Goal: Use online tool/utility: Utilize a website feature to perform a specific function

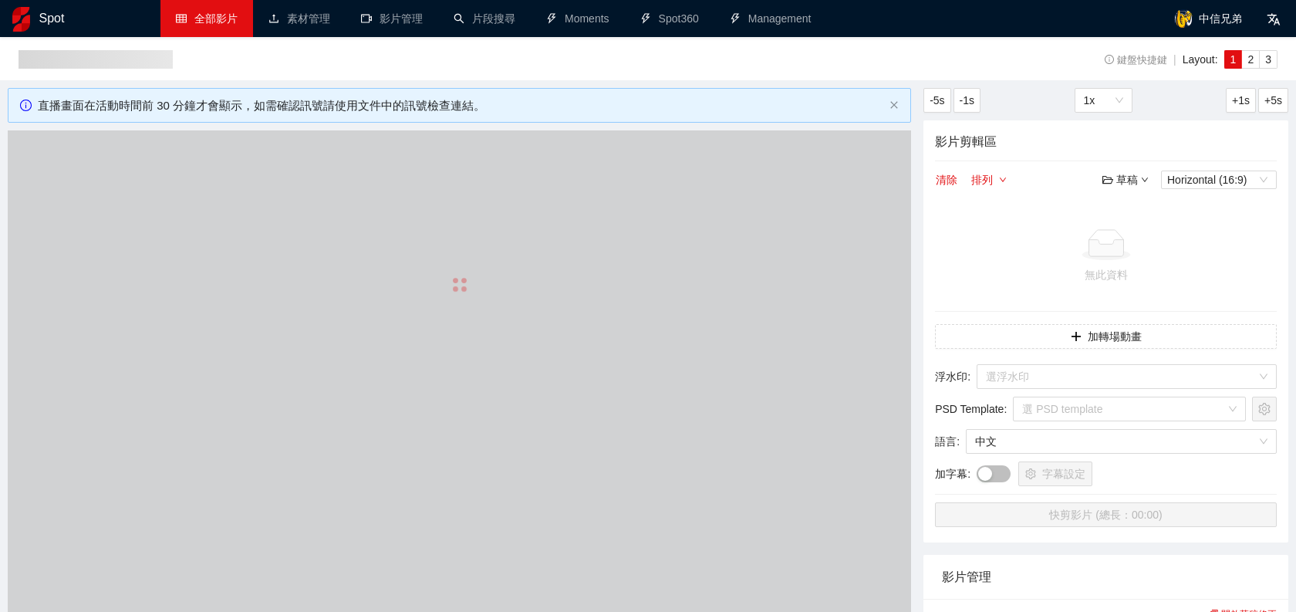
click at [214, 15] on link "全部影片" at bounding box center [207, 18] width 62 height 12
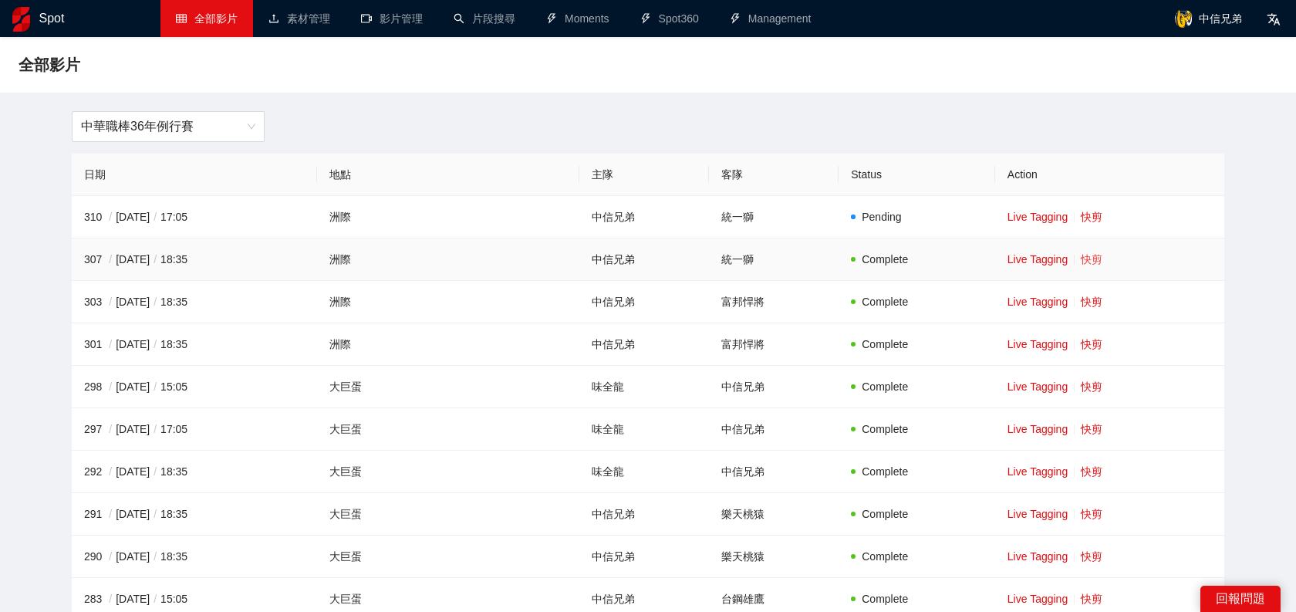
click at [1082, 260] on link "快剪" at bounding box center [1092, 259] width 22 height 12
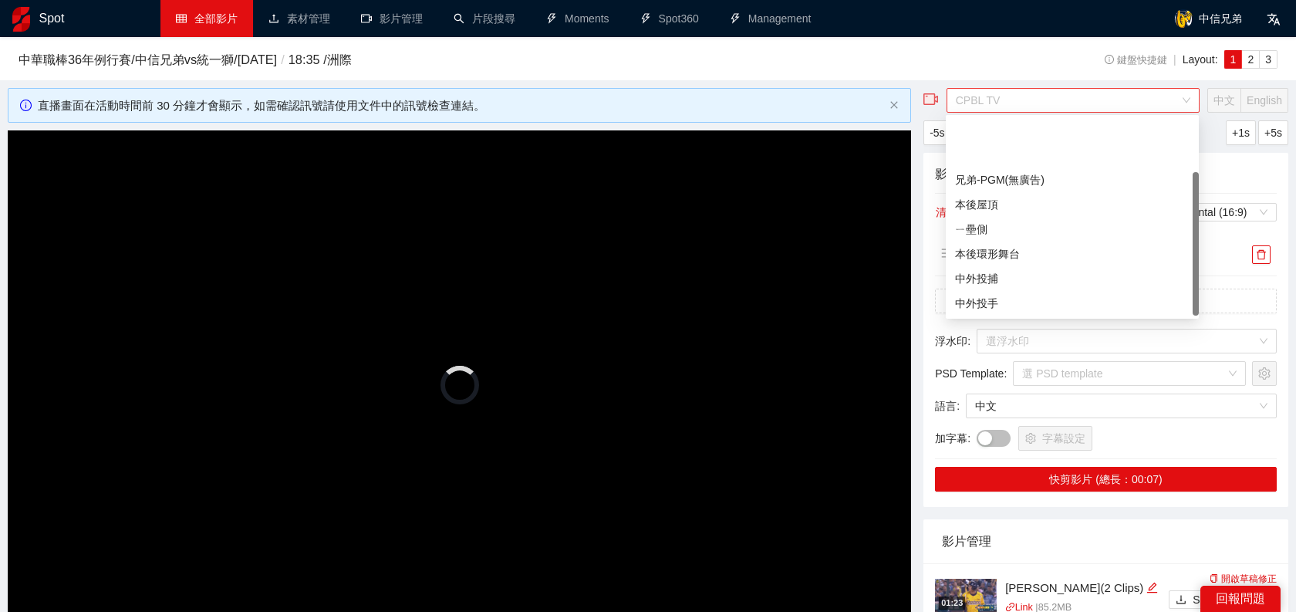
click at [1047, 101] on span "CPBL TV" at bounding box center [1073, 100] width 235 height 23
click at [1008, 177] on div "兄弟-PGM(無廣告)" at bounding box center [1072, 179] width 235 height 17
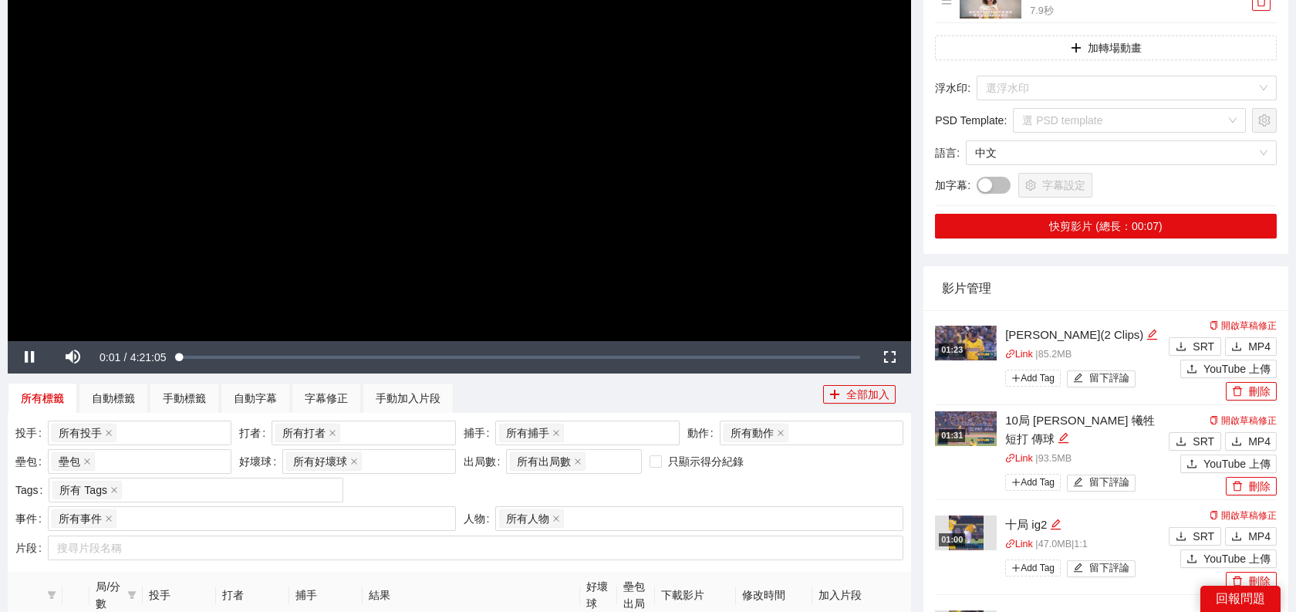
scroll to position [297, 0]
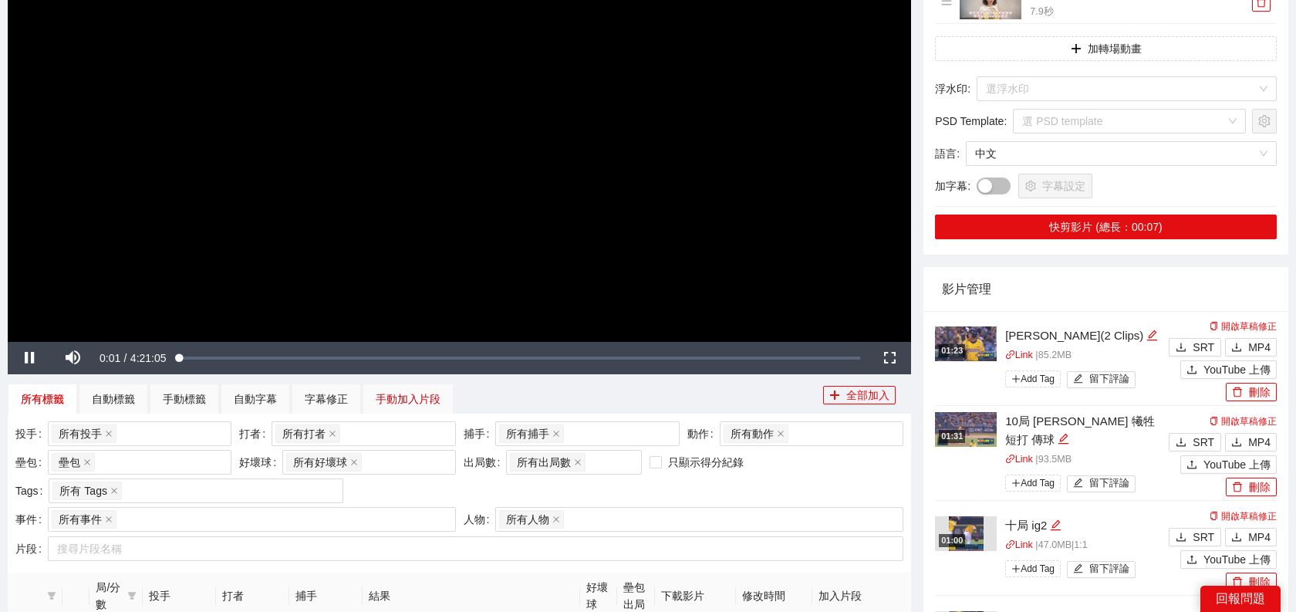
click at [400, 404] on div "手動加入片段" at bounding box center [408, 398] width 65 height 17
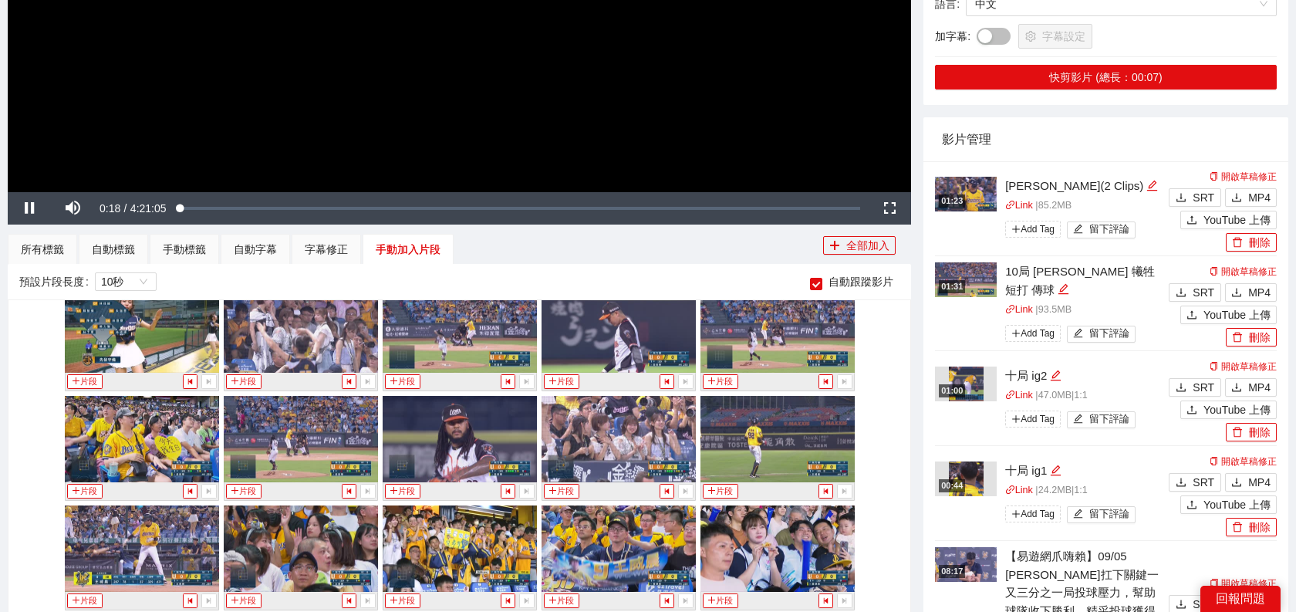
scroll to position [0, 0]
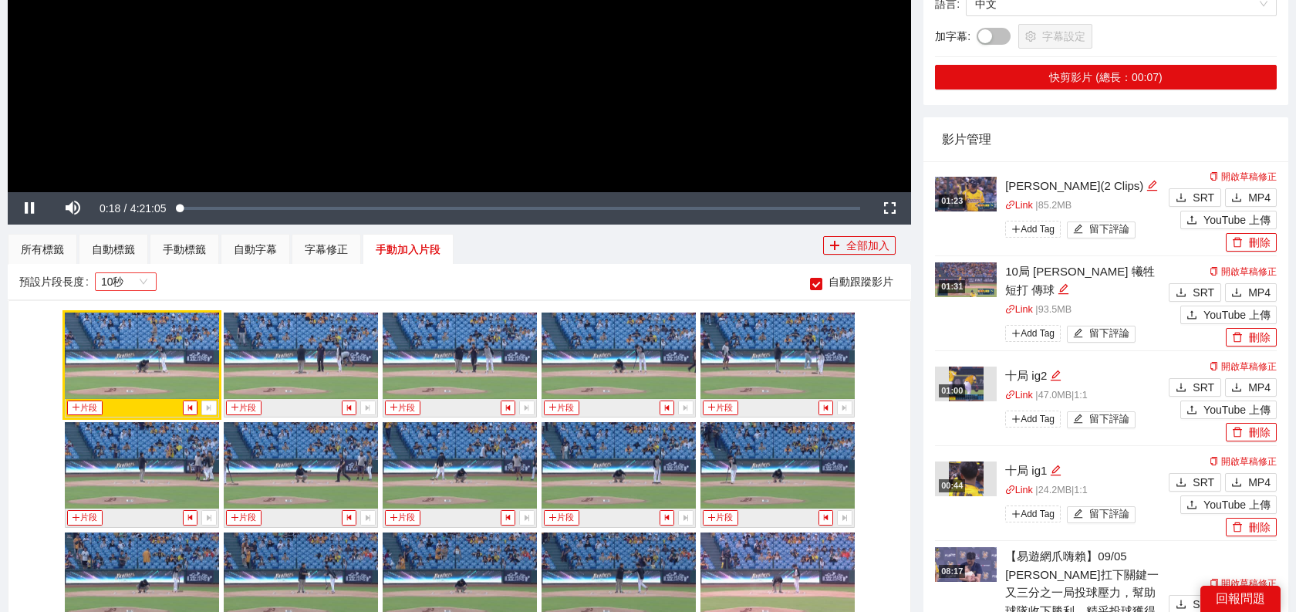
click at [121, 283] on span "10秒" at bounding box center [125, 281] width 49 height 17
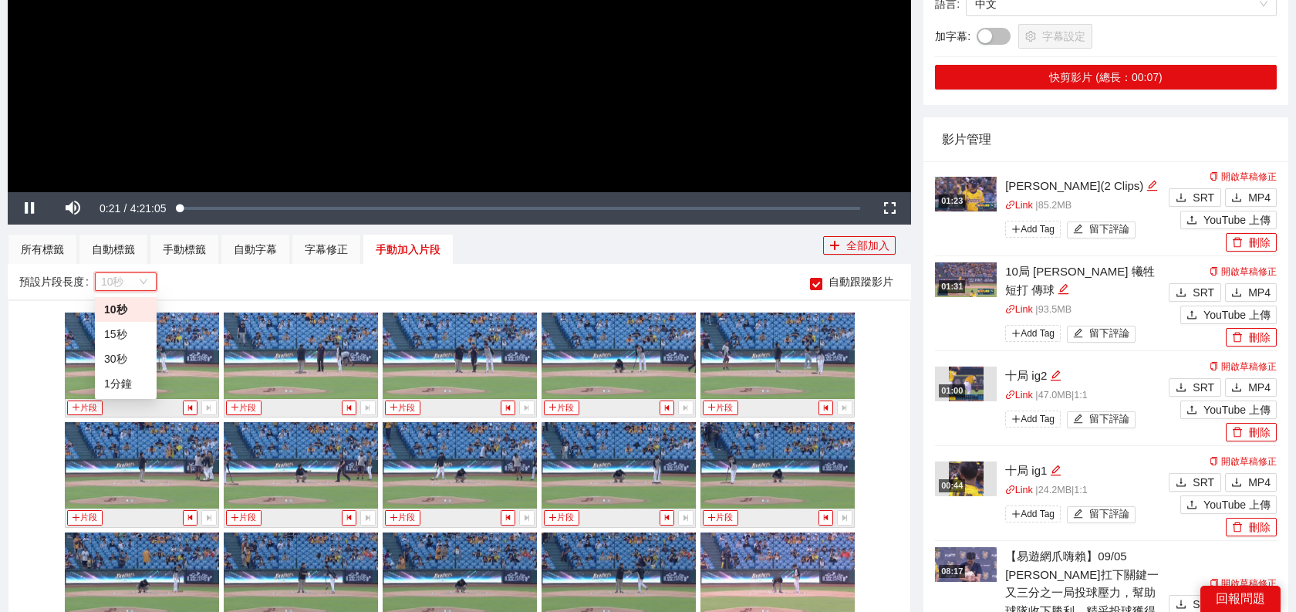
click at [128, 383] on div "1分鐘" at bounding box center [125, 383] width 43 height 17
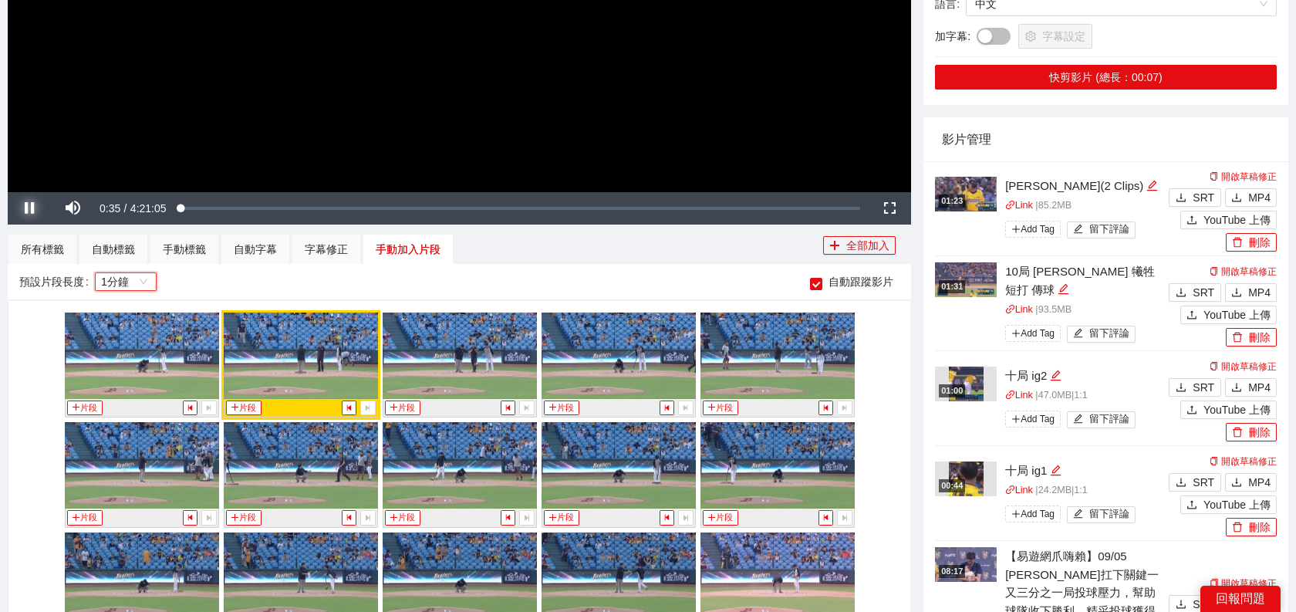
click at [31, 208] on span "Video Player" at bounding box center [29, 208] width 43 height 0
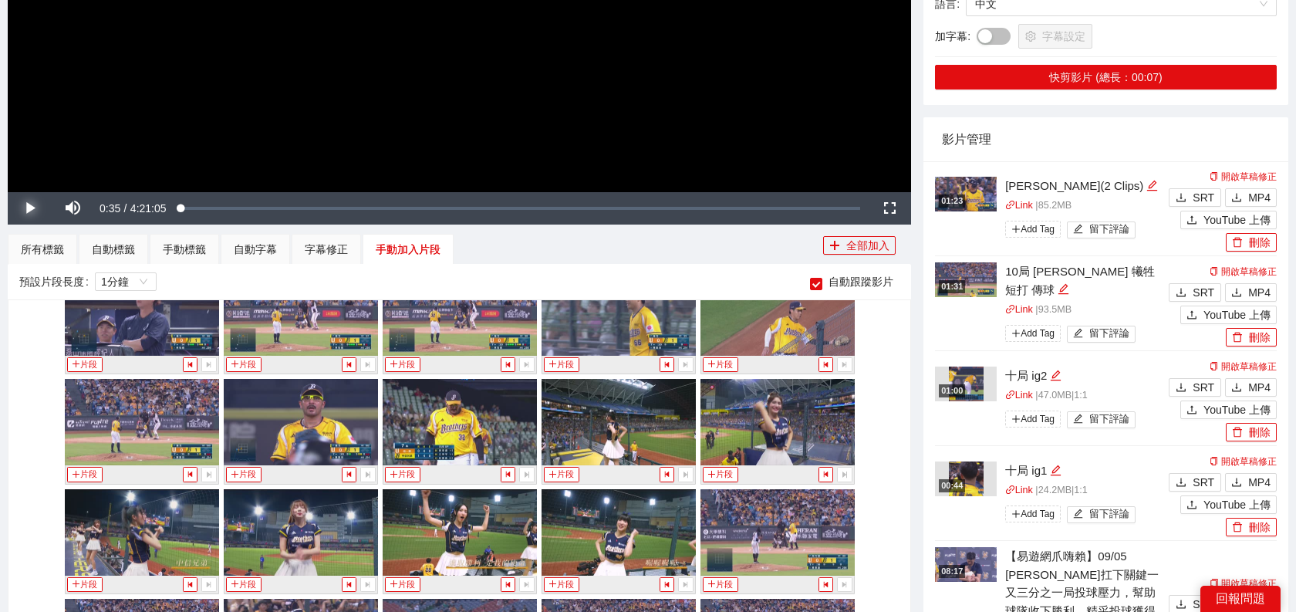
scroll to position [9364, 0]
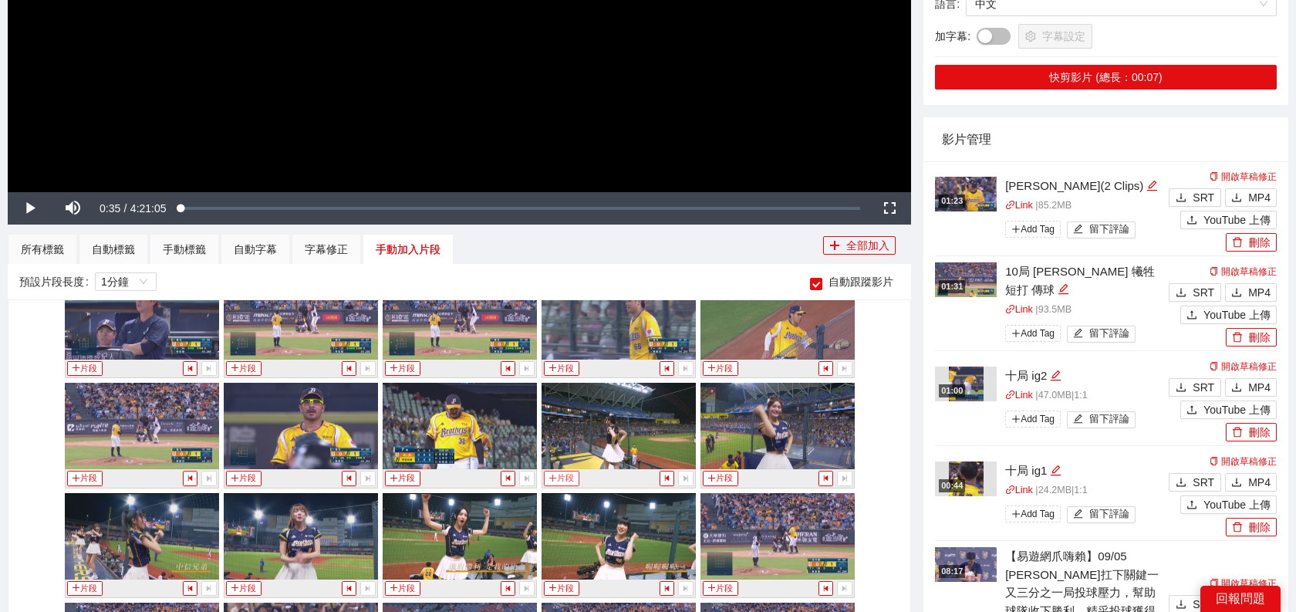
click at [568, 482] on button "片段" at bounding box center [561, 478] width 35 height 15
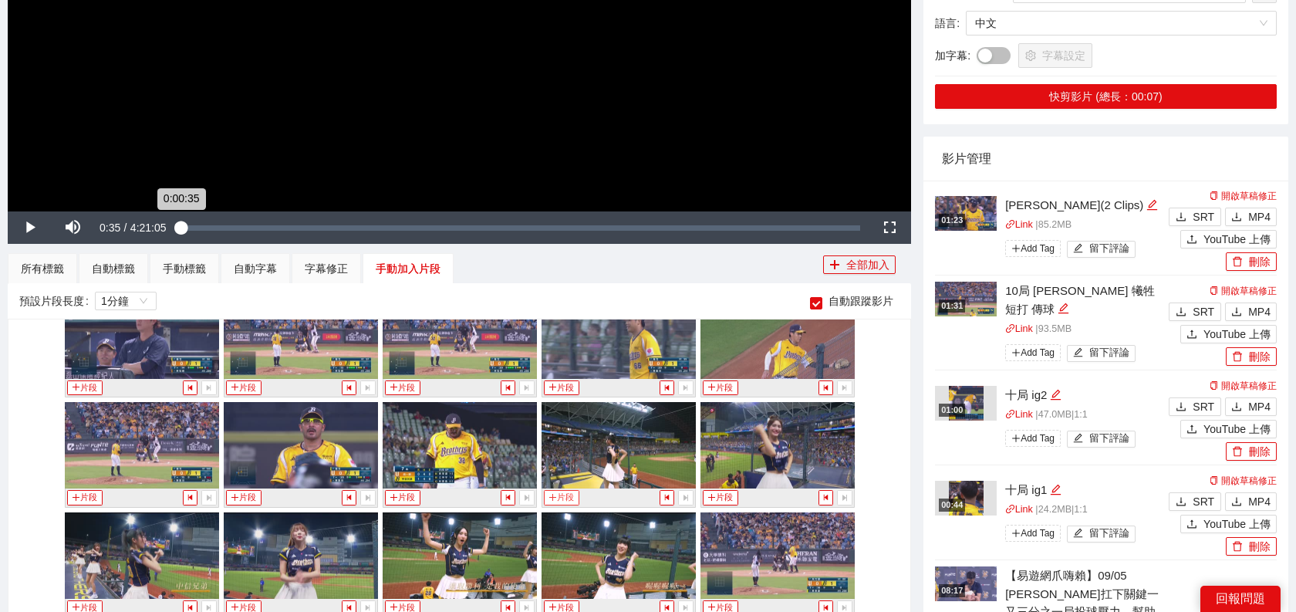
scroll to position [304, 0]
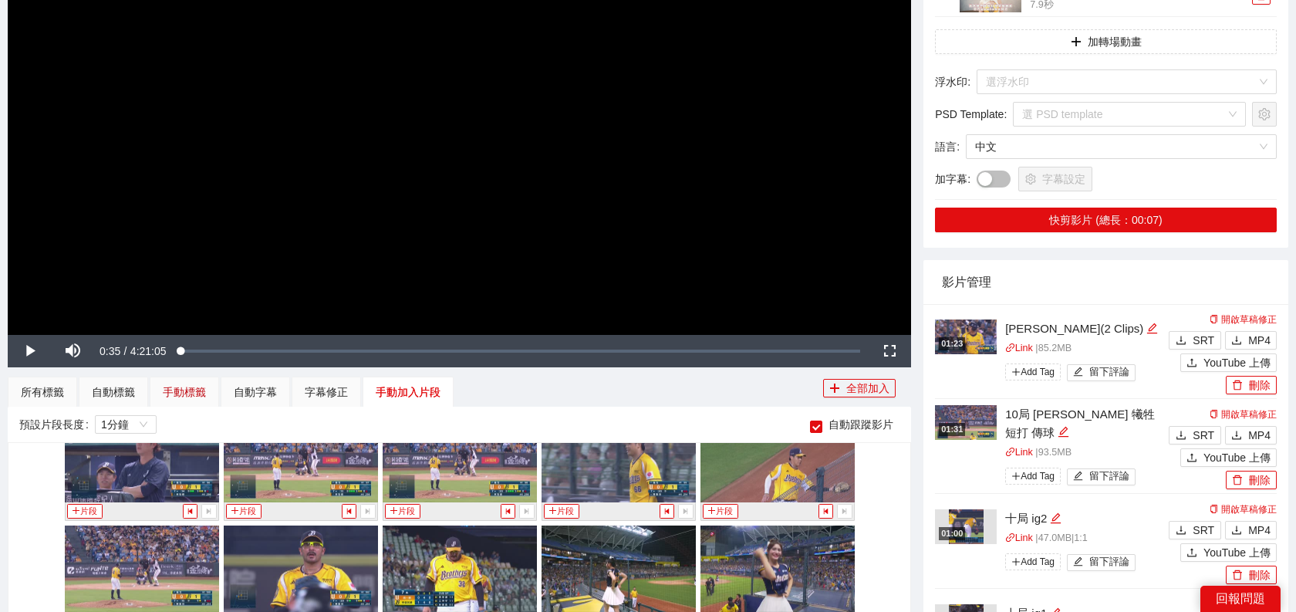
click at [194, 393] on div "手動標籤" at bounding box center [184, 391] width 43 height 17
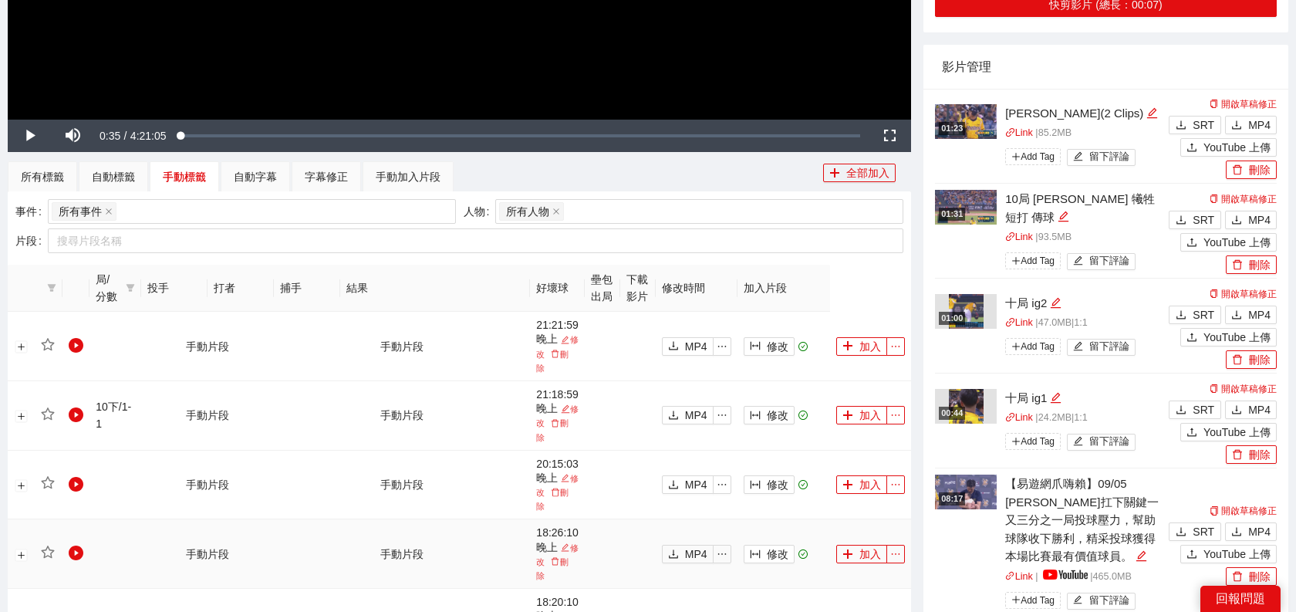
scroll to position [557, 0]
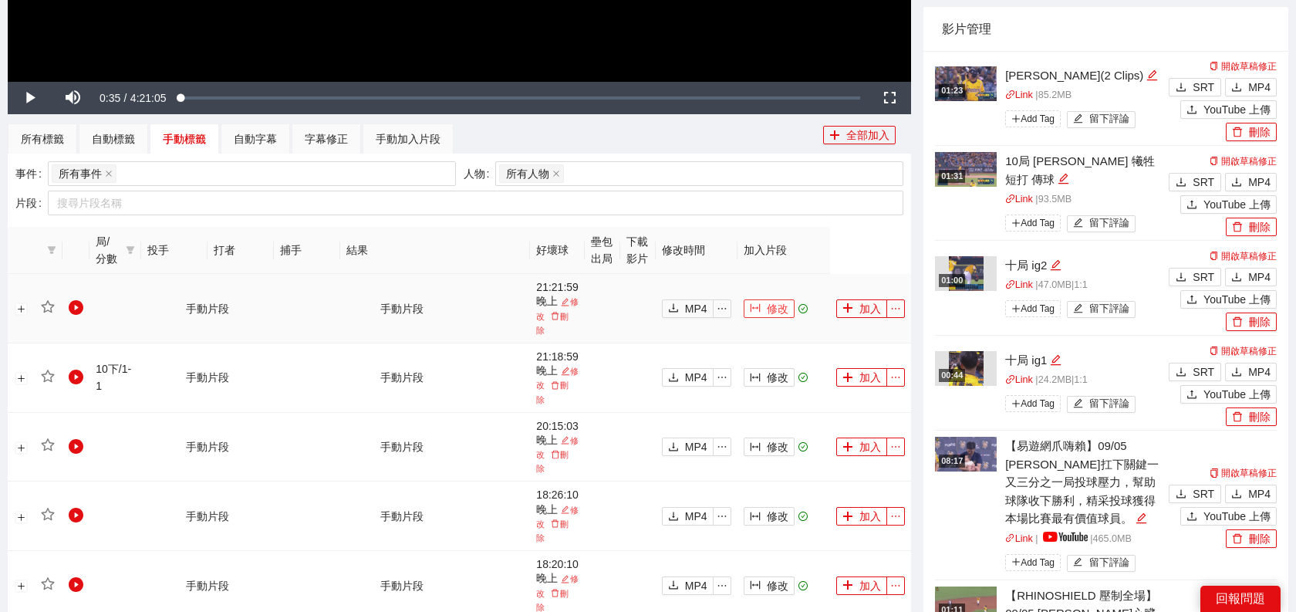
click at [777, 301] on span "修改" at bounding box center [778, 308] width 22 height 17
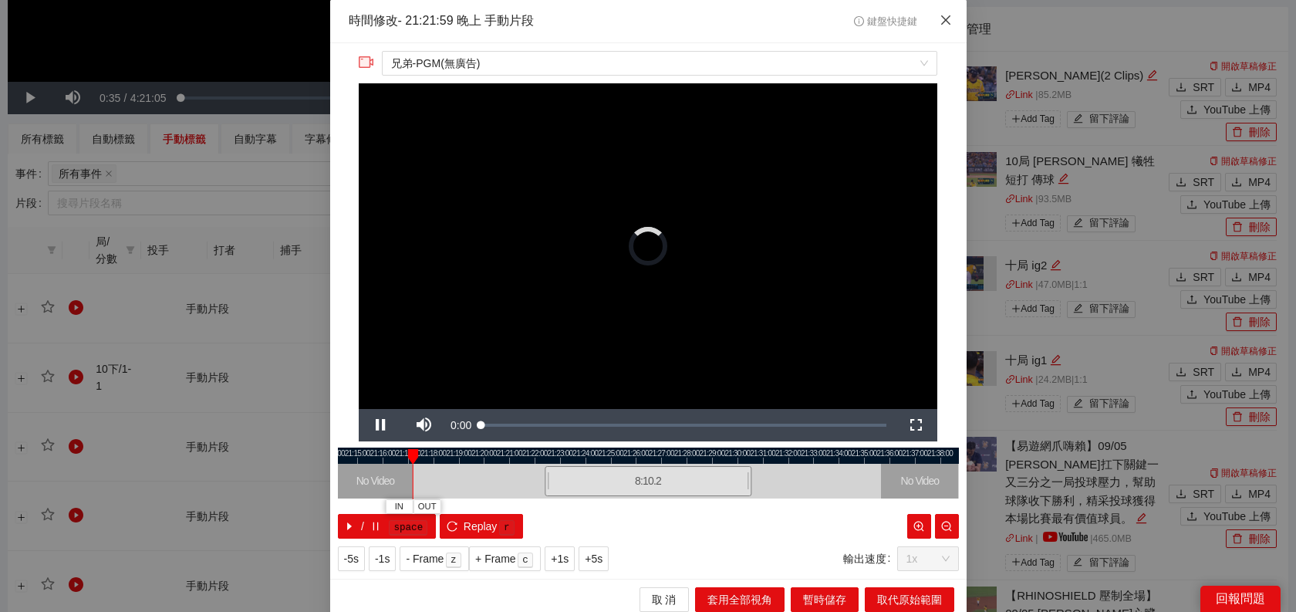
click at [947, 15] on icon "close" at bounding box center [946, 20] width 12 height 12
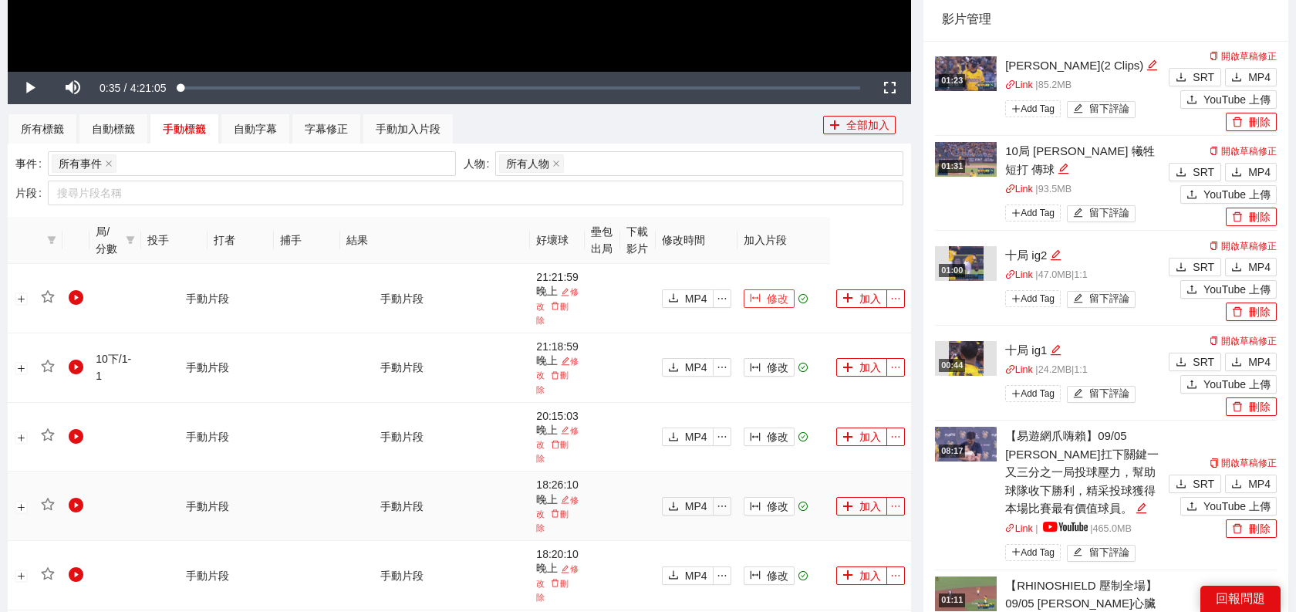
scroll to position [568, 0]
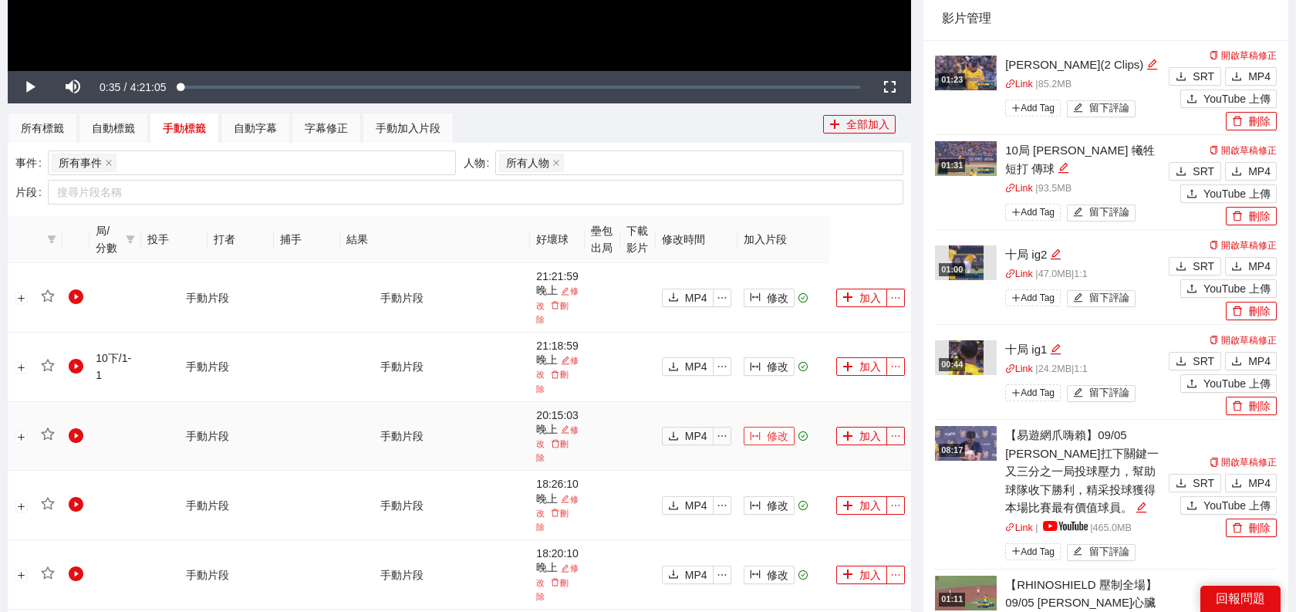
click at [778, 427] on span "修改" at bounding box center [778, 435] width 22 height 17
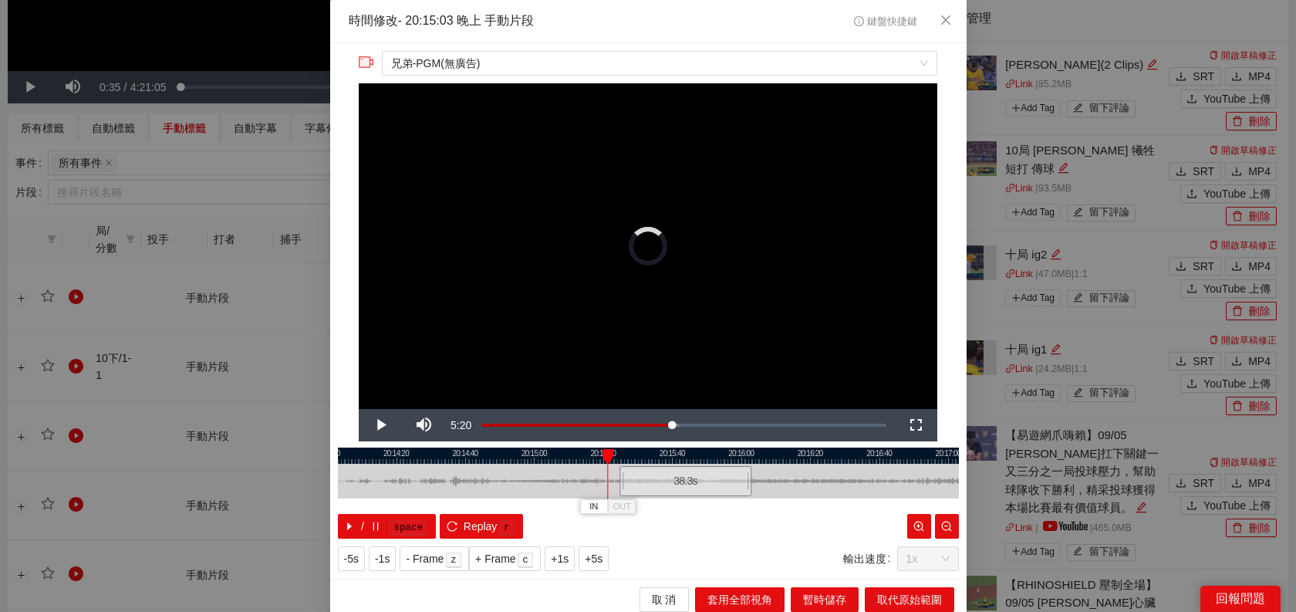
drag, startPoint x: 546, startPoint y: 481, endPoint x: 621, endPoint y: 481, distance: 74.8
click at [621, 481] on div at bounding box center [621, 481] width 9 height 35
drag, startPoint x: 623, startPoint y: 485, endPoint x: 644, endPoint y: 485, distance: 20.8
click at [644, 485] on div at bounding box center [642, 481] width 9 height 35
drag, startPoint x: 642, startPoint y: 483, endPoint x: 599, endPoint y: 483, distance: 42.4
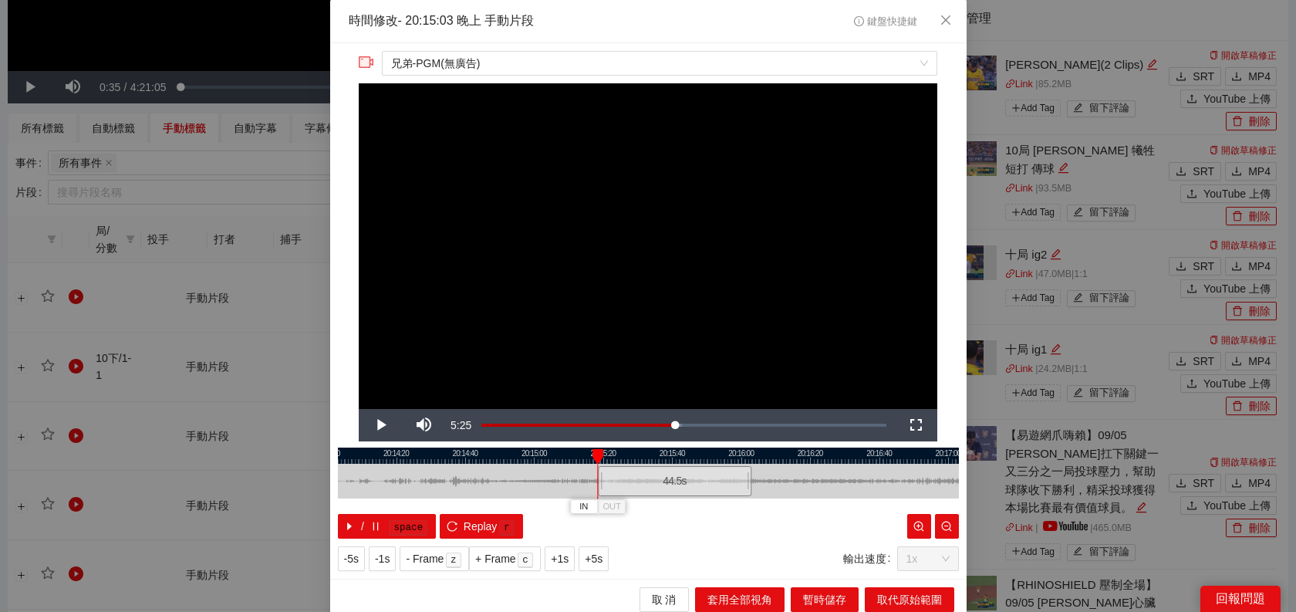
click at [599, 483] on div at bounding box center [600, 481] width 9 height 35
click at [377, 425] on span "Video Player" at bounding box center [380, 425] width 43 height 0
drag, startPoint x: 747, startPoint y: 488, endPoint x: 670, endPoint y: 488, distance: 76.4
click at [670, 488] on div at bounding box center [672, 481] width 9 height 35
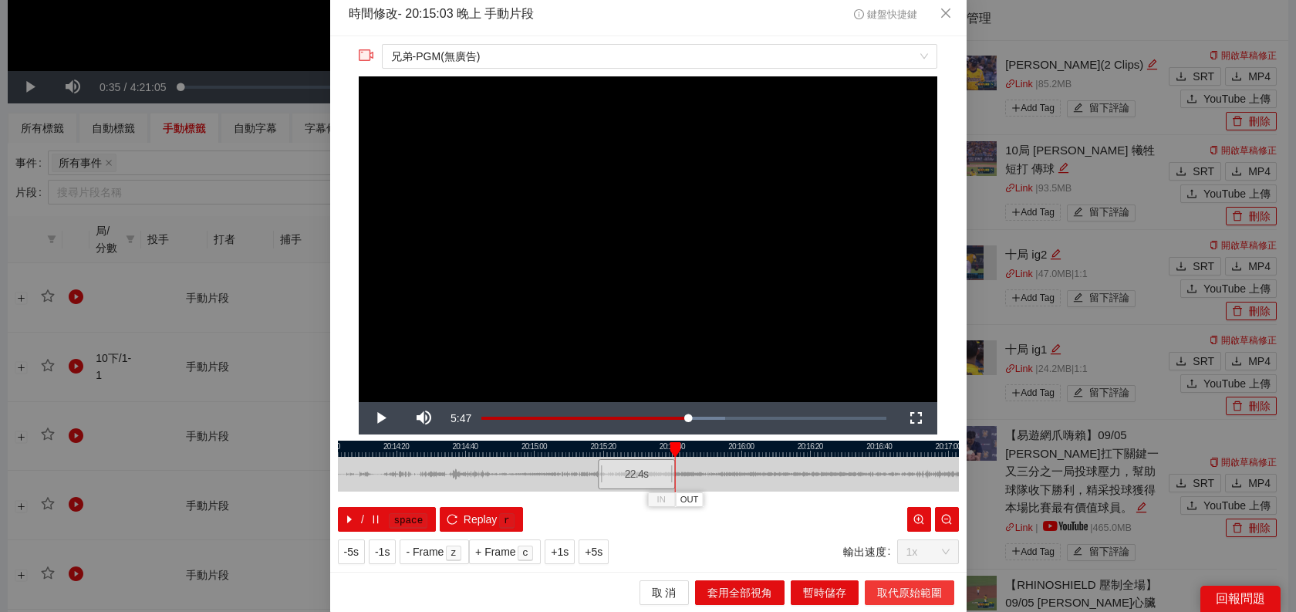
click at [913, 593] on span "取代原始範圍" at bounding box center [909, 592] width 65 height 17
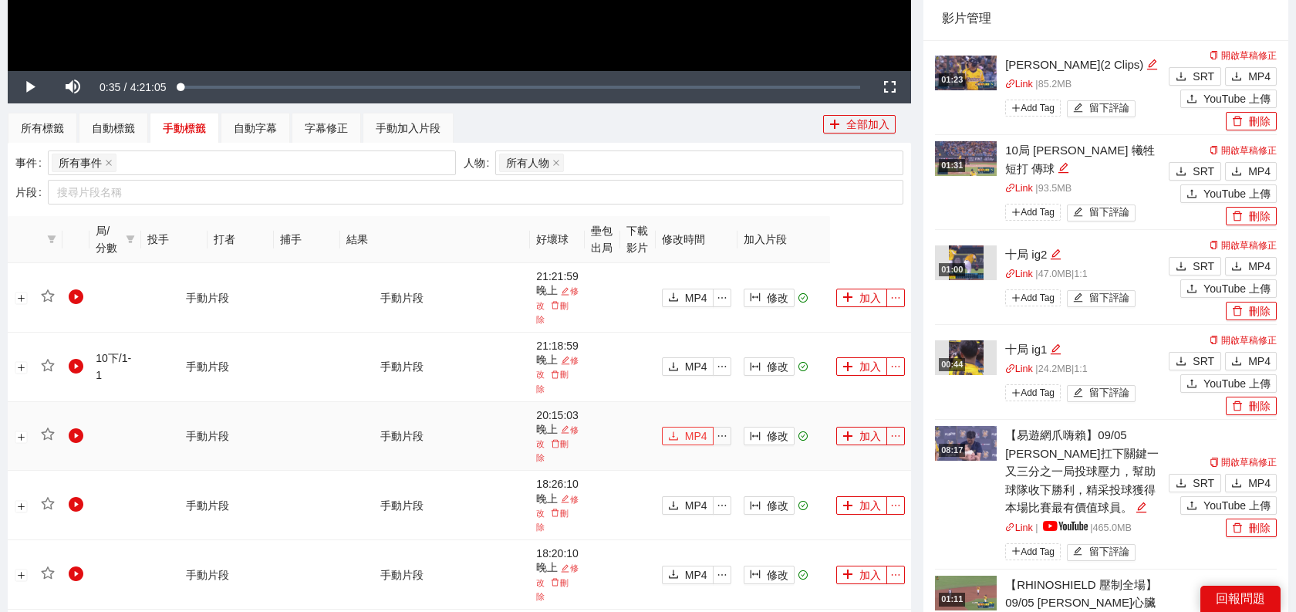
click at [690, 427] on span "MP4" at bounding box center [696, 435] width 22 height 17
